Goal: Feedback & Contribution: Leave review/rating

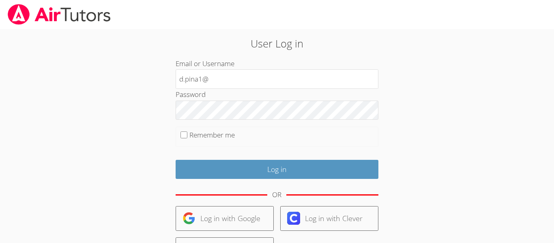
type input "d.pina1@lodiusd.org"
click at [189, 132] on fieldset "Remember me" at bounding box center [277, 137] width 203 height 20
click at [185, 135] on input "Remember me" at bounding box center [184, 134] width 7 height 7
checkbox input "true"
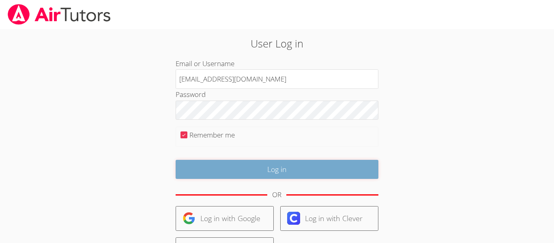
click at [211, 167] on input "Log in" at bounding box center [277, 169] width 203 height 19
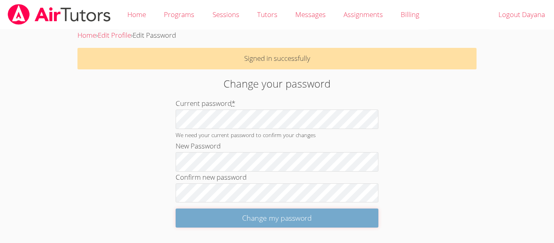
click at [262, 215] on input "Change my password" at bounding box center [277, 218] width 203 height 19
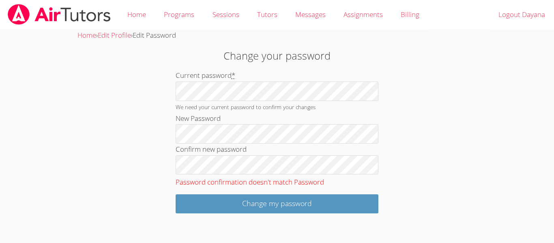
click at [263, 213] on body "Home Programs Sessions Tutors Messages Assignments Billing Logout Dayana Home ›…" at bounding box center [277, 121] width 554 height 243
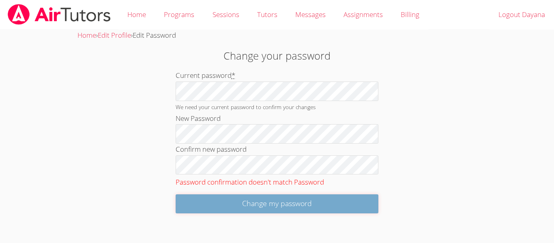
click at [263, 208] on input "Change my password" at bounding box center [277, 203] width 203 height 19
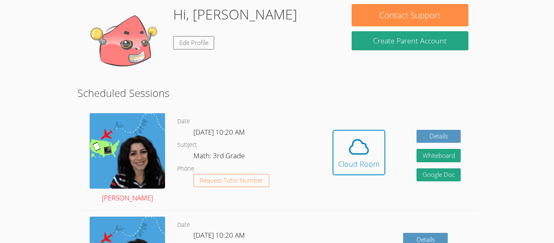
scroll to position [122, 0]
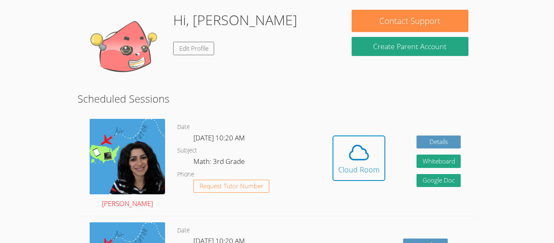
click at [122, 148] on img at bounding box center [127, 156] width 75 height 75
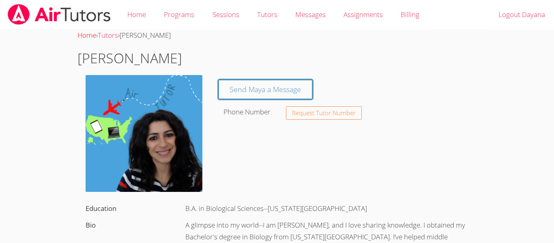
click at [92, 36] on link "Home" at bounding box center [86, 34] width 19 height 9
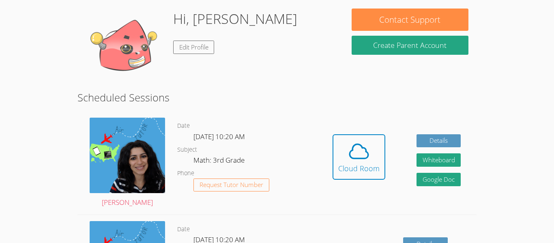
scroll to position [93, 0]
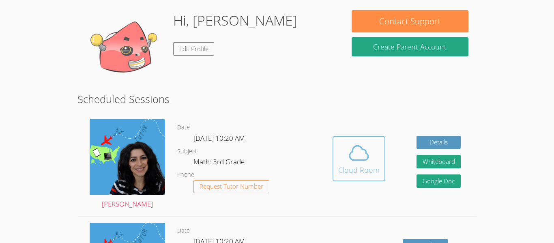
click at [365, 171] on div "Cloud Room" at bounding box center [358, 169] width 41 height 11
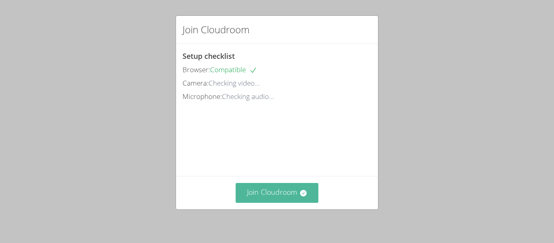
click at [304, 194] on icon at bounding box center [303, 193] width 6 height 6
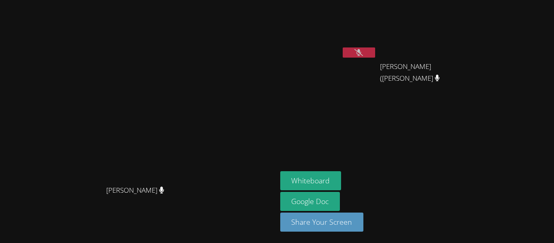
click at [375, 52] on button at bounding box center [359, 52] width 32 height 10
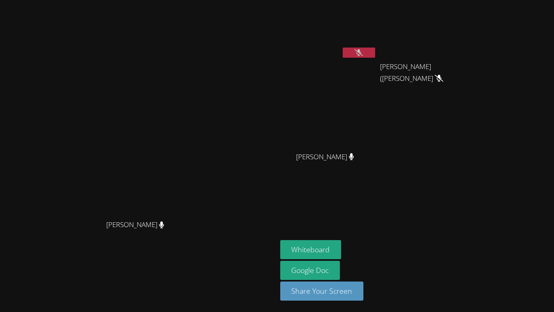
click at [375, 55] on button at bounding box center [359, 52] width 32 height 10
click at [375, 51] on button at bounding box center [359, 52] width 32 height 10
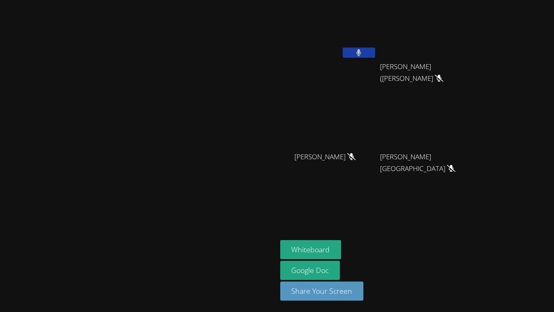
click at [375, 51] on button at bounding box center [359, 52] width 32 height 10
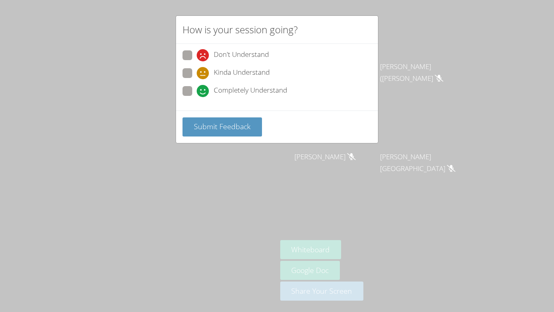
click at [197, 97] on span at bounding box center [197, 97] width 0 height 0
click at [197, 89] on input "Completely Understand" at bounding box center [200, 89] width 7 height 7
radio input "true"
click at [217, 128] on span "Submit Feedback" at bounding box center [222, 126] width 57 height 10
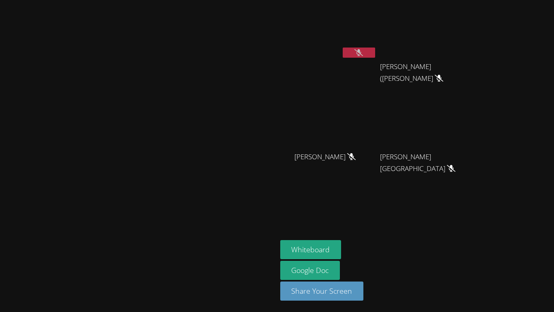
click at [363, 53] on icon at bounding box center [359, 52] width 9 height 7
click at [375, 53] on button at bounding box center [359, 52] width 32 height 10
click at [375, 49] on button at bounding box center [359, 52] width 32 height 10
